Goal: Task Accomplishment & Management: Use online tool/utility

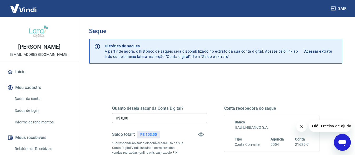
click at [143, 121] on input "R$ 0,00" at bounding box center [159, 118] width 95 height 10
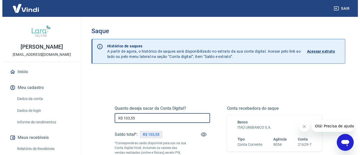
scroll to position [81, 0]
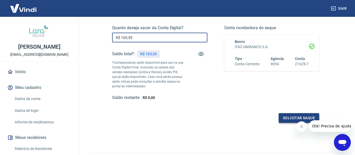
type input "R$ 103,55"
click at [286, 119] on button "Solicitar saque" at bounding box center [299, 118] width 41 height 10
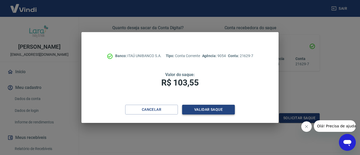
click at [199, 108] on button "Validar saque" at bounding box center [208, 110] width 53 height 10
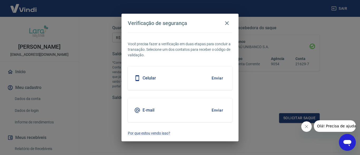
click at [218, 111] on button "Enviar" at bounding box center [217, 110] width 17 height 11
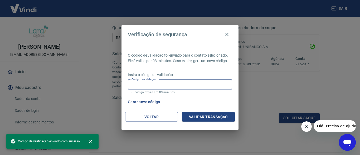
click at [143, 87] on input "Código de validação" at bounding box center [180, 85] width 104 height 10
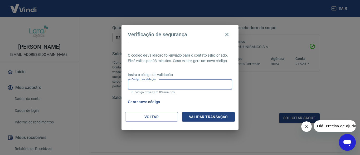
click at [171, 83] on input "Código de validação" at bounding box center [180, 85] width 104 height 10
paste input "454087"
type input "454087"
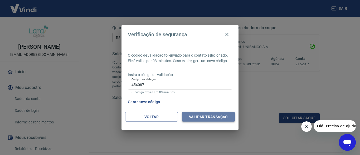
click at [210, 116] on button "Validar transação" at bounding box center [208, 117] width 53 height 10
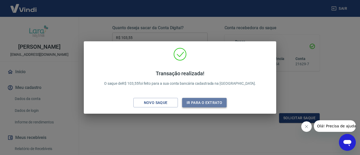
click at [204, 101] on button "Ir para o extrato" at bounding box center [204, 103] width 45 height 10
